Goal: Find specific page/section: Find specific page/section

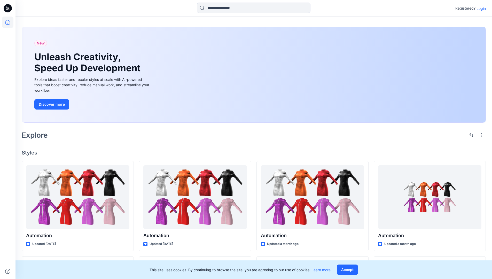
click at [480, 8] on p "Login" at bounding box center [480, 8] width 9 height 5
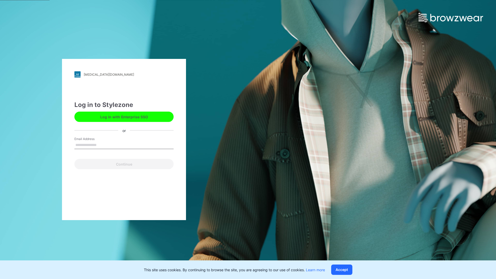
click at [102, 145] on input "Email Address" at bounding box center [123, 145] width 99 height 8
type input "**********"
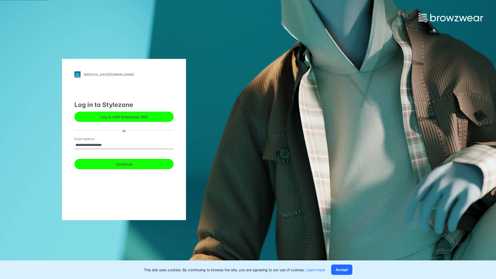
click at [130, 163] on button "Continue" at bounding box center [123, 164] width 99 height 10
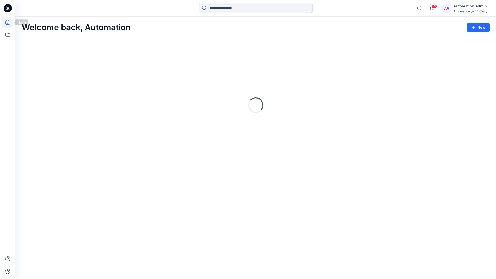
click at [10, 22] on icon at bounding box center [7, 22] width 5 height 5
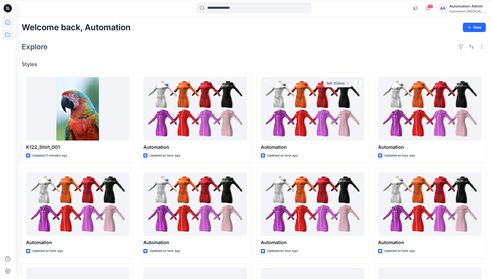
click at [8, 35] on icon at bounding box center [7, 34] width 11 height 11
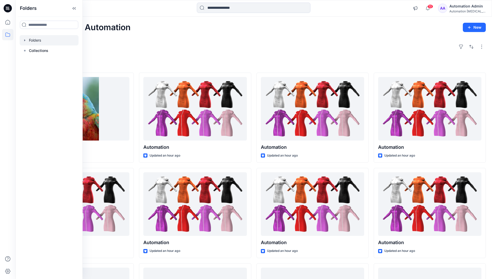
click at [35, 40] on div at bounding box center [49, 40] width 59 height 10
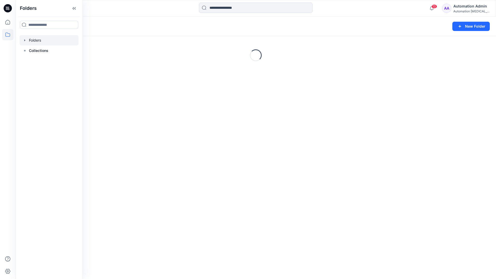
click at [255, 198] on div "Folders New Folder Loading..." at bounding box center [255, 148] width 480 height 262
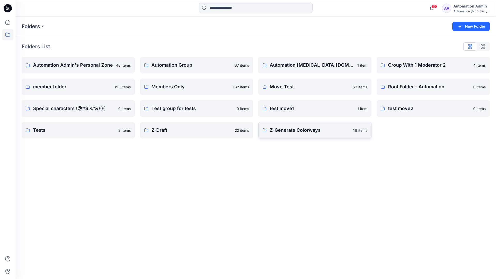
click at [294, 133] on p "Z-Generate Colorways" at bounding box center [310, 130] width 80 height 7
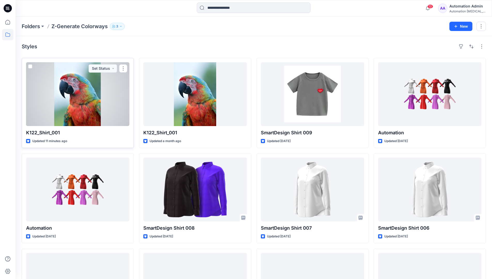
click at [30, 67] on span at bounding box center [30, 66] width 4 height 4
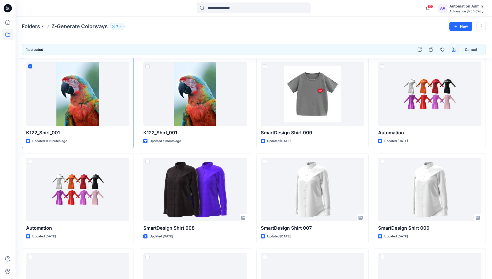
click at [453, 50] on icon "button" at bounding box center [454, 50] width 4 height 4
